Goal: Information Seeking & Learning: Learn about a topic

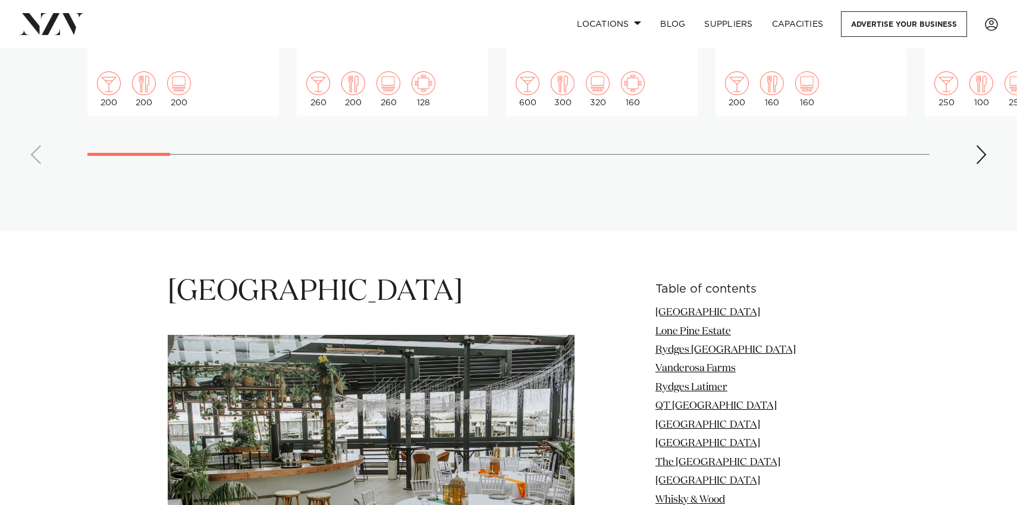
scroll to position [1296, 0]
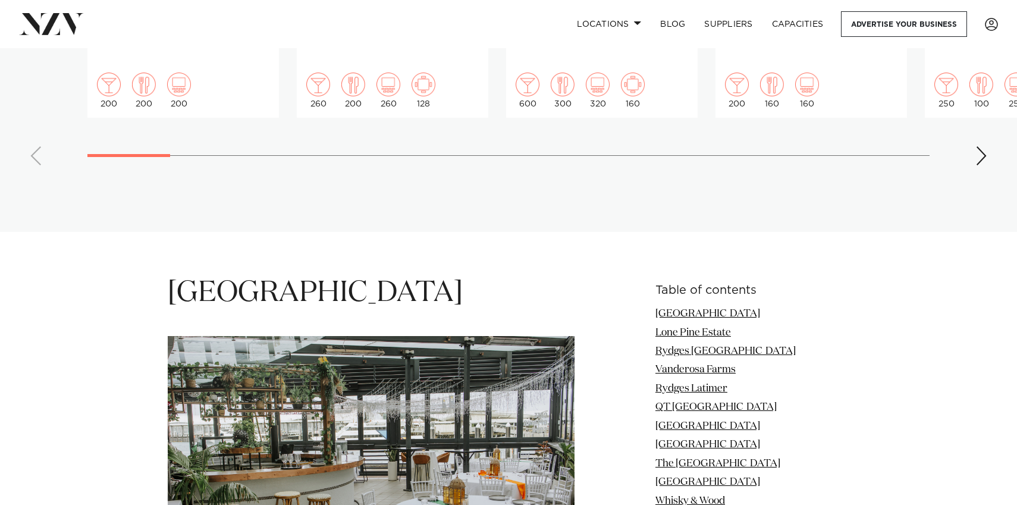
click at [980, 146] on div "Next slide" at bounding box center [981, 155] width 12 height 19
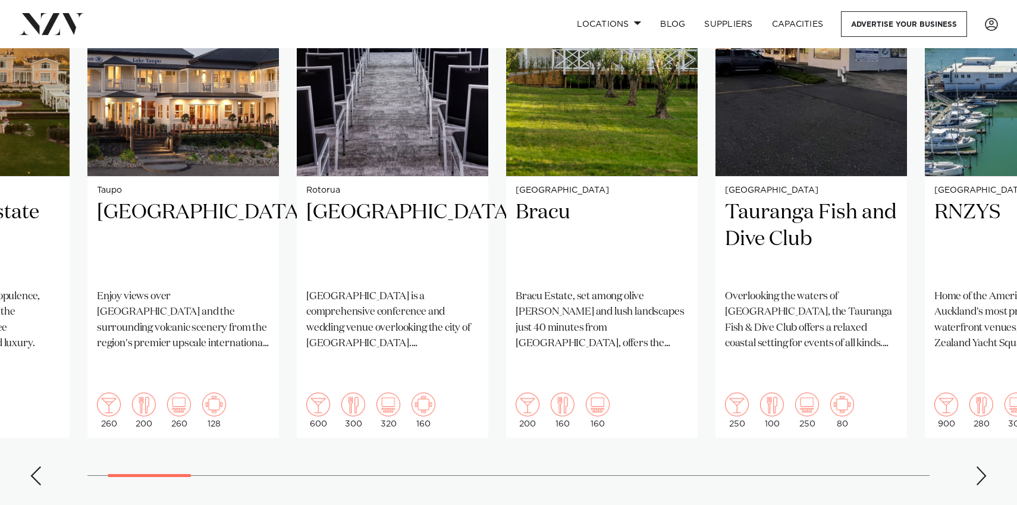
scroll to position [977, 0]
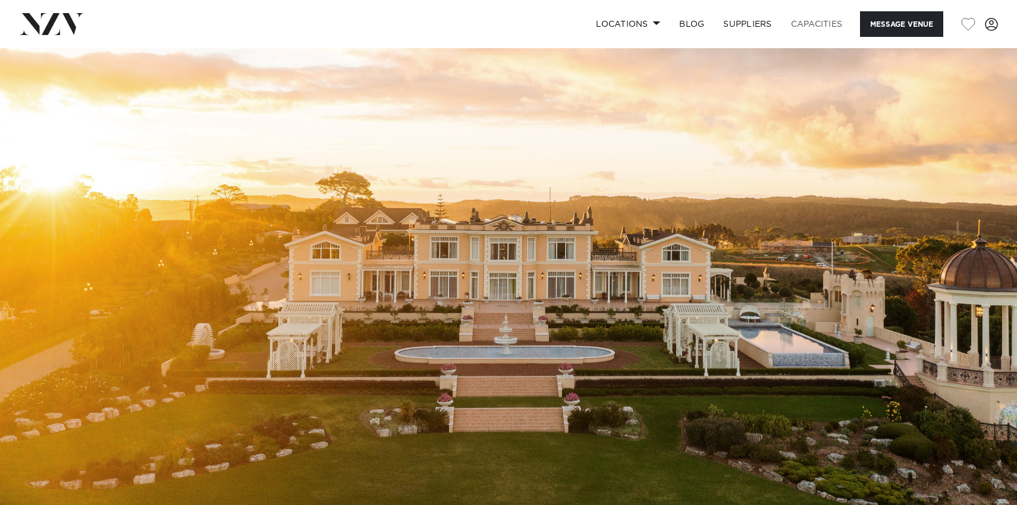
click at [814, 17] on link "Capacities" at bounding box center [816, 24] width 71 height 26
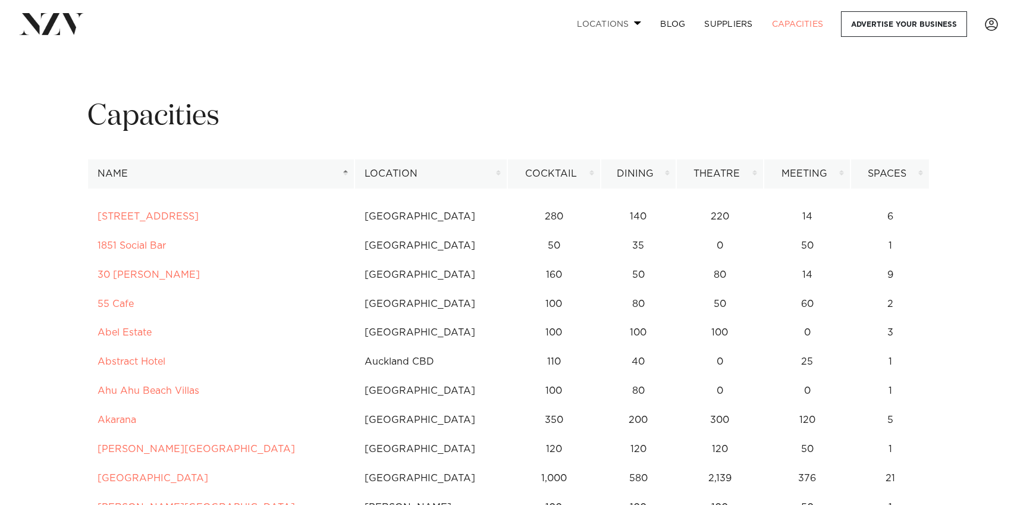
click at [607, 23] on link "Locations" at bounding box center [608, 24] width 83 height 26
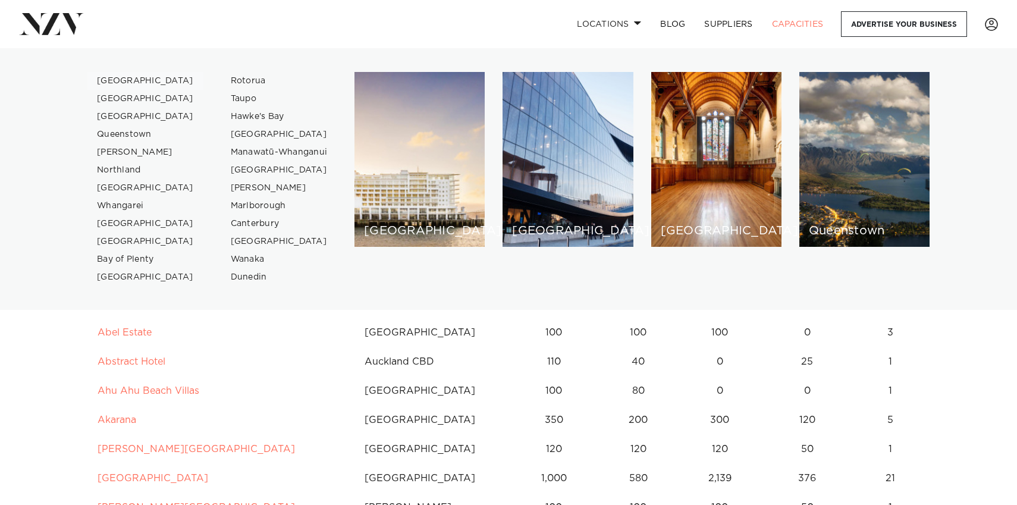
click at [111, 78] on link "[GEOGRAPHIC_DATA]" at bounding box center [145, 81] width 116 height 18
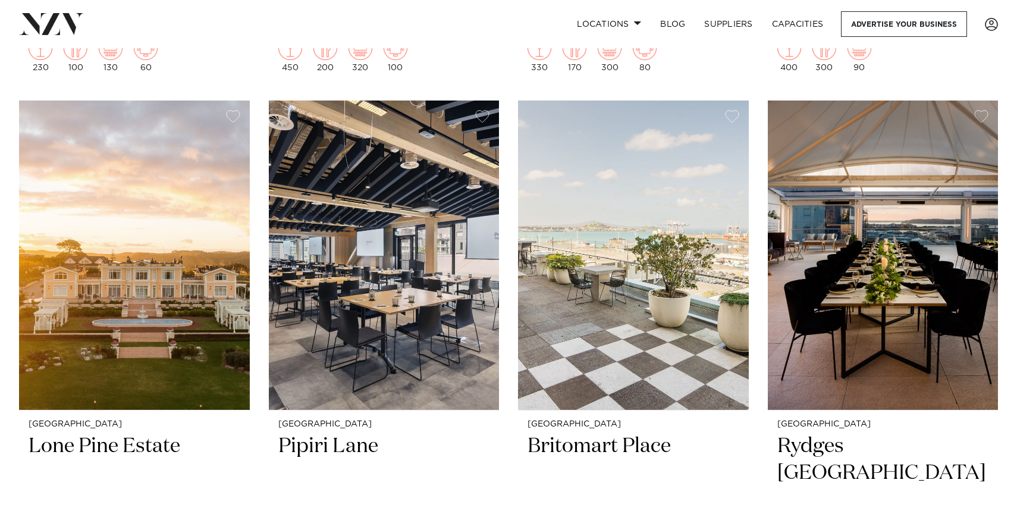
scroll to position [1034, 0]
